Goal: Transaction & Acquisition: Download file/media

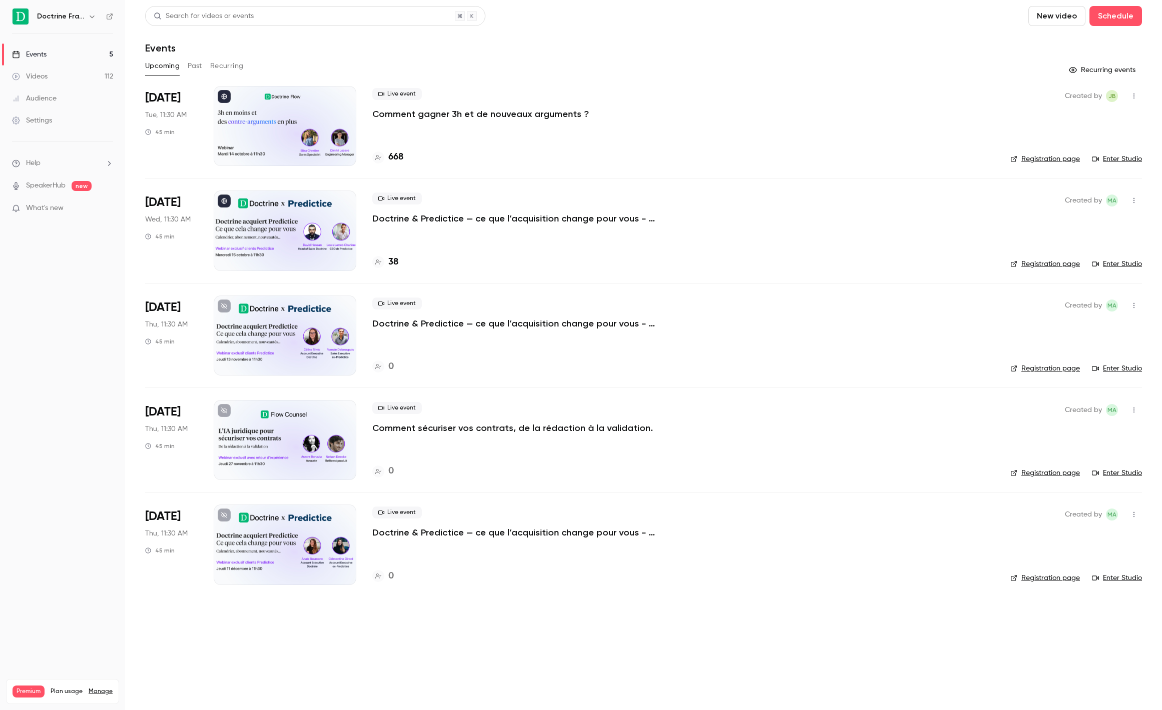
click at [449, 129] on div "Live event Comment gagner 3h et de nouveaux arguments ? 668" at bounding box center [683, 126] width 622 height 80
click at [449, 114] on p "Comment gagner 3h et de nouveaux arguments ?" at bounding box center [480, 114] width 217 height 12
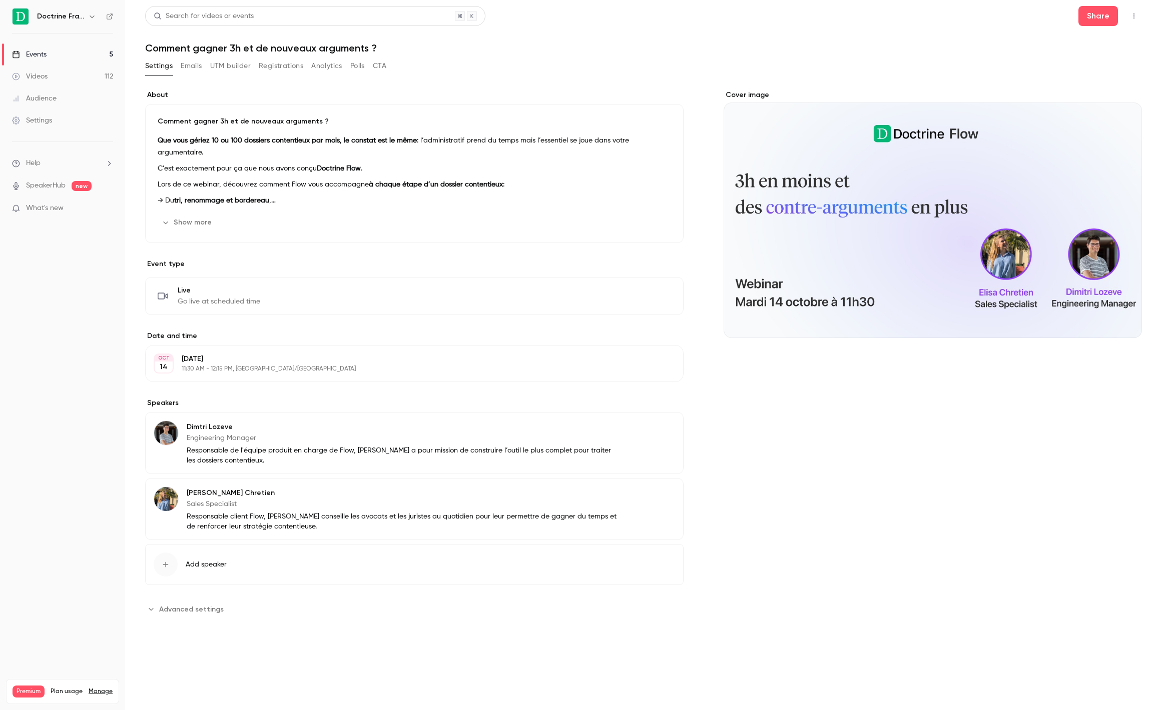
click at [304, 61] on div "Settings Emails UTM builder Registrations Analytics Polls CTA" at bounding box center [265, 66] width 241 height 16
click at [295, 61] on button "Registrations" at bounding box center [281, 66] width 45 height 16
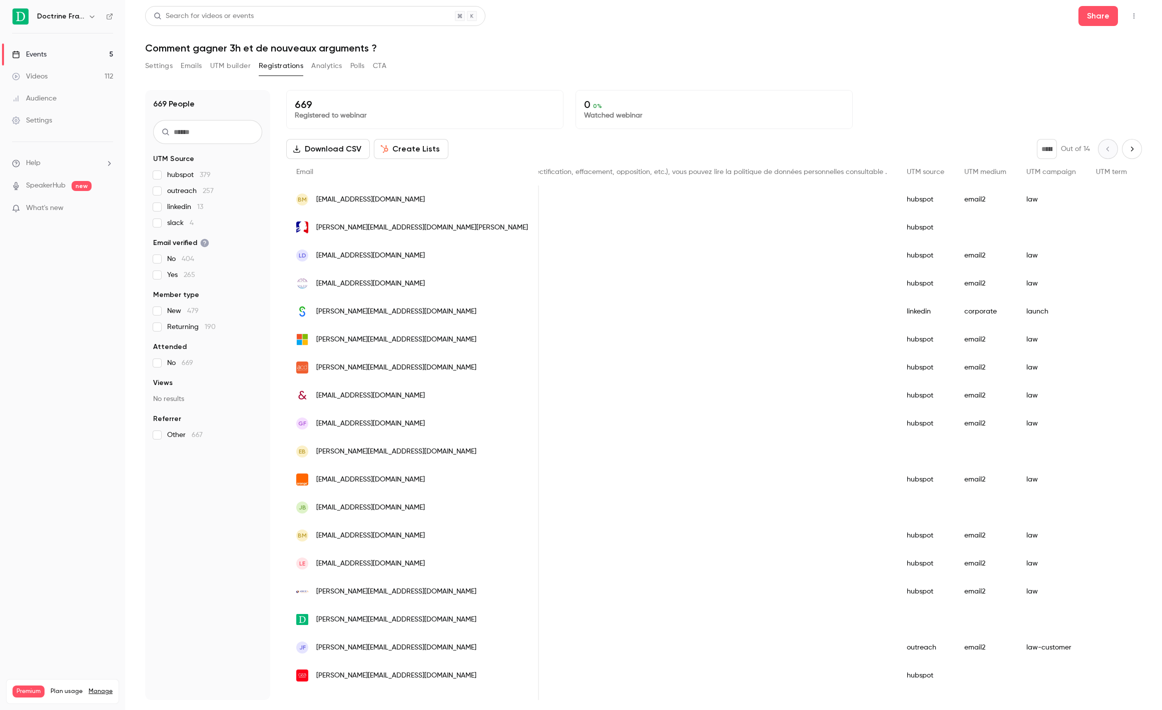
scroll to position [0, 1296]
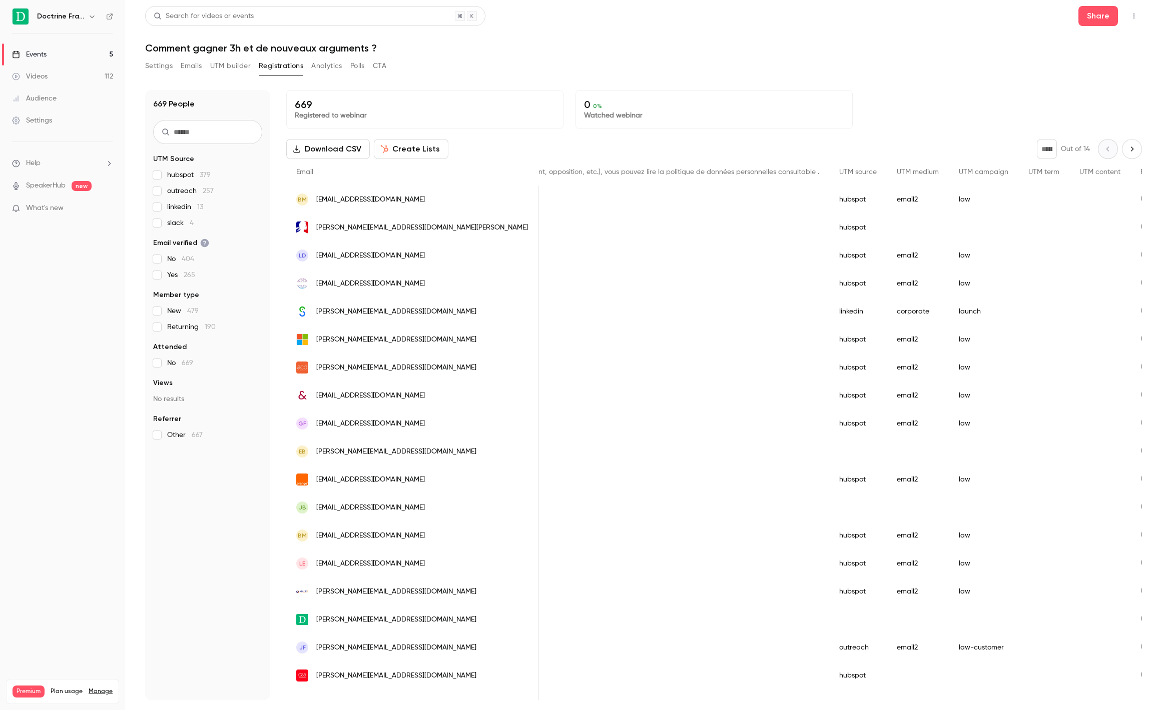
click at [307, 153] on button "Download CSV" at bounding box center [328, 149] width 84 height 20
